Goal: Task Accomplishment & Management: Use online tool/utility

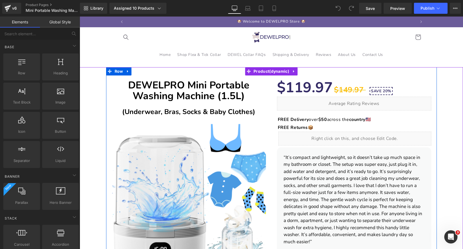
click at [360, 101] on div "Liquid" at bounding box center [354, 104] width 154 height 14
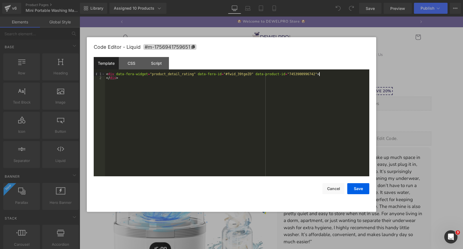
click at [329, 75] on div "< div data-fera-widget = "product_detail_rating" data-fera-id = "#fwid_39tgeZO"…" at bounding box center [237, 128] width 264 height 112
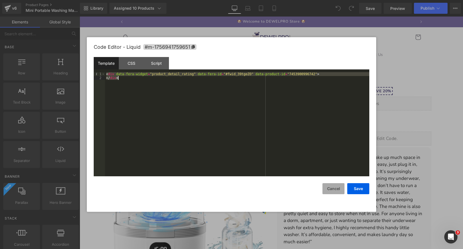
click at [332, 190] on button "Cancel" at bounding box center [333, 188] width 22 height 11
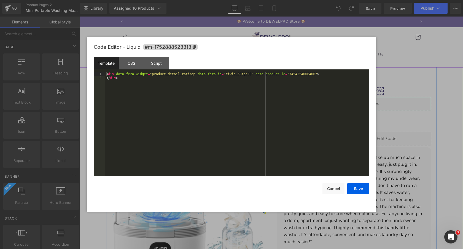
click at [360, 102] on div "Liquid" at bounding box center [354, 104] width 154 height 14
click at [304, 94] on div "< div data-fera-widget = "product_detail_rating" data-fera-id = "#fwid_39tgeZO"…" at bounding box center [237, 128] width 264 height 112
click at [361, 189] on button "Save" at bounding box center [358, 188] width 22 height 11
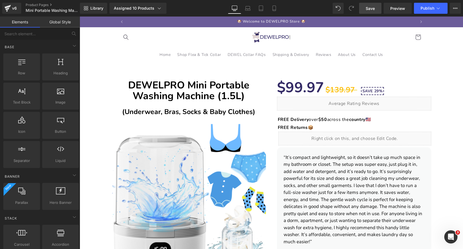
click at [370, 8] on span "Save" at bounding box center [369, 9] width 9 height 6
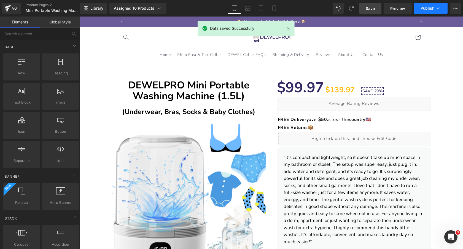
click at [429, 9] on span "Publish" at bounding box center [427, 8] width 14 height 4
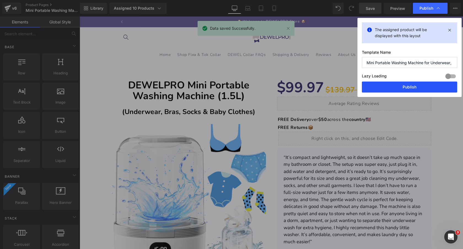
drag, startPoint x: 405, startPoint y: 86, endPoint x: 198, endPoint y: 53, distance: 209.3
click at [405, 86] on button "Publish" at bounding box center [409, 87] width 95 height 11
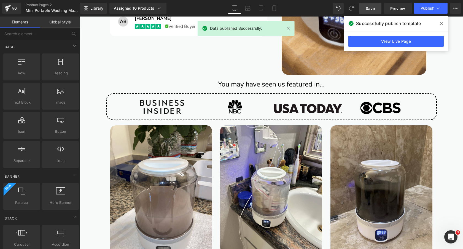
scroll to position [687, 0]
